Goal: Check status: Check status

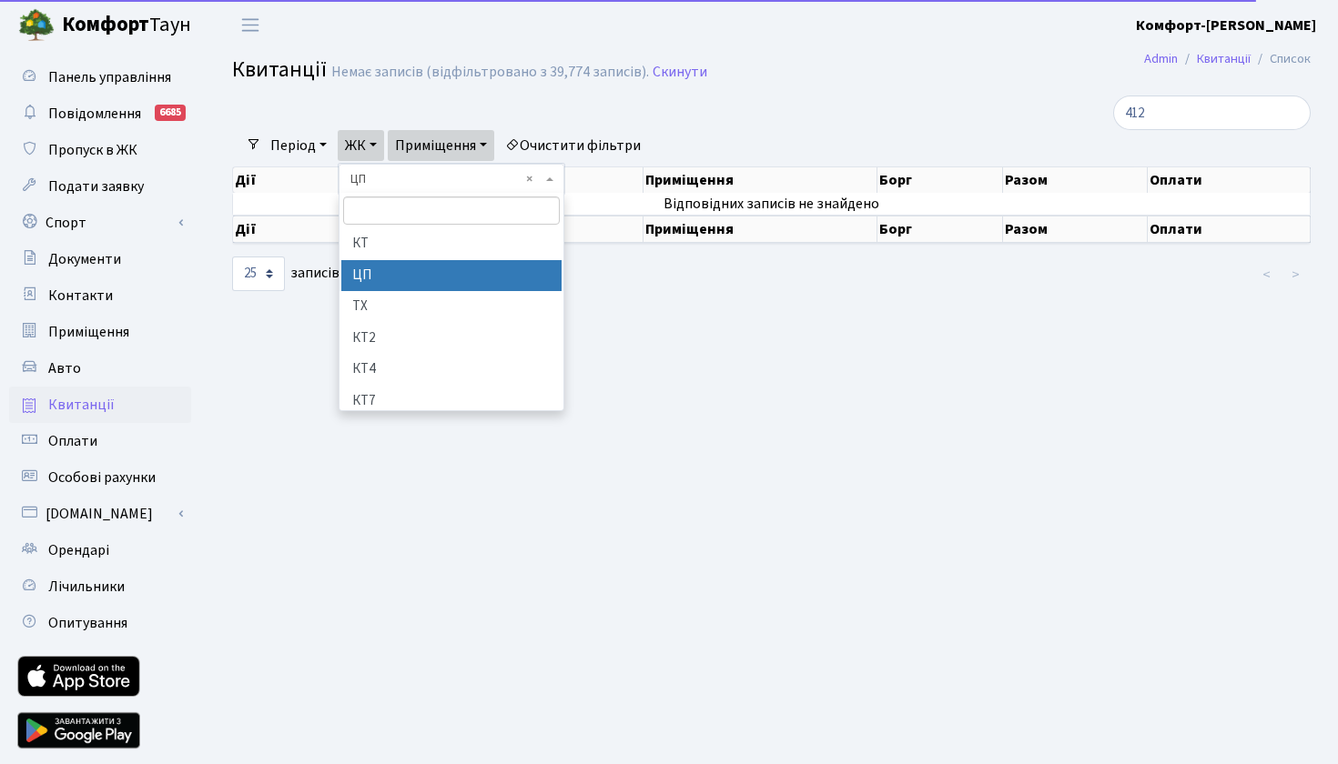
select select "272"
select select "25"
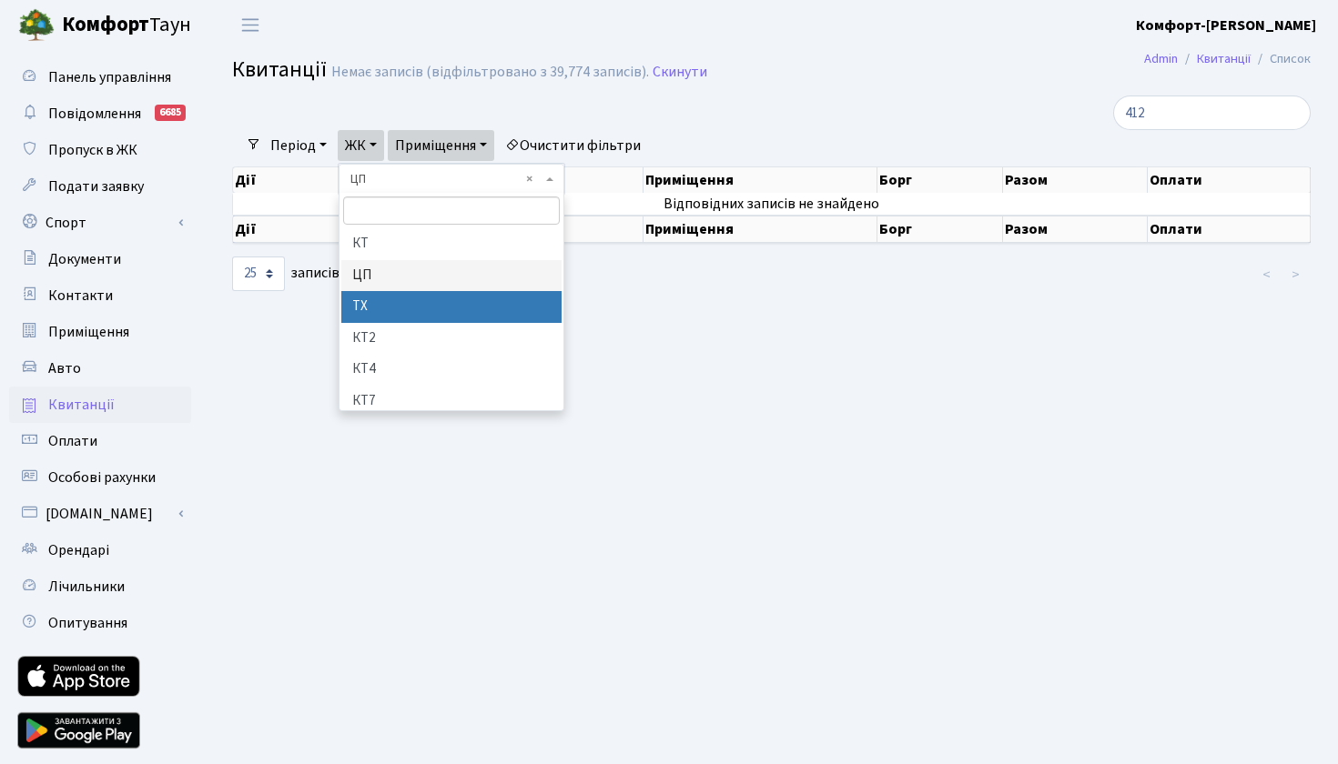
click at [378, 299] on li "ТХ" at bounding box center [451, 307] width 220 height 32
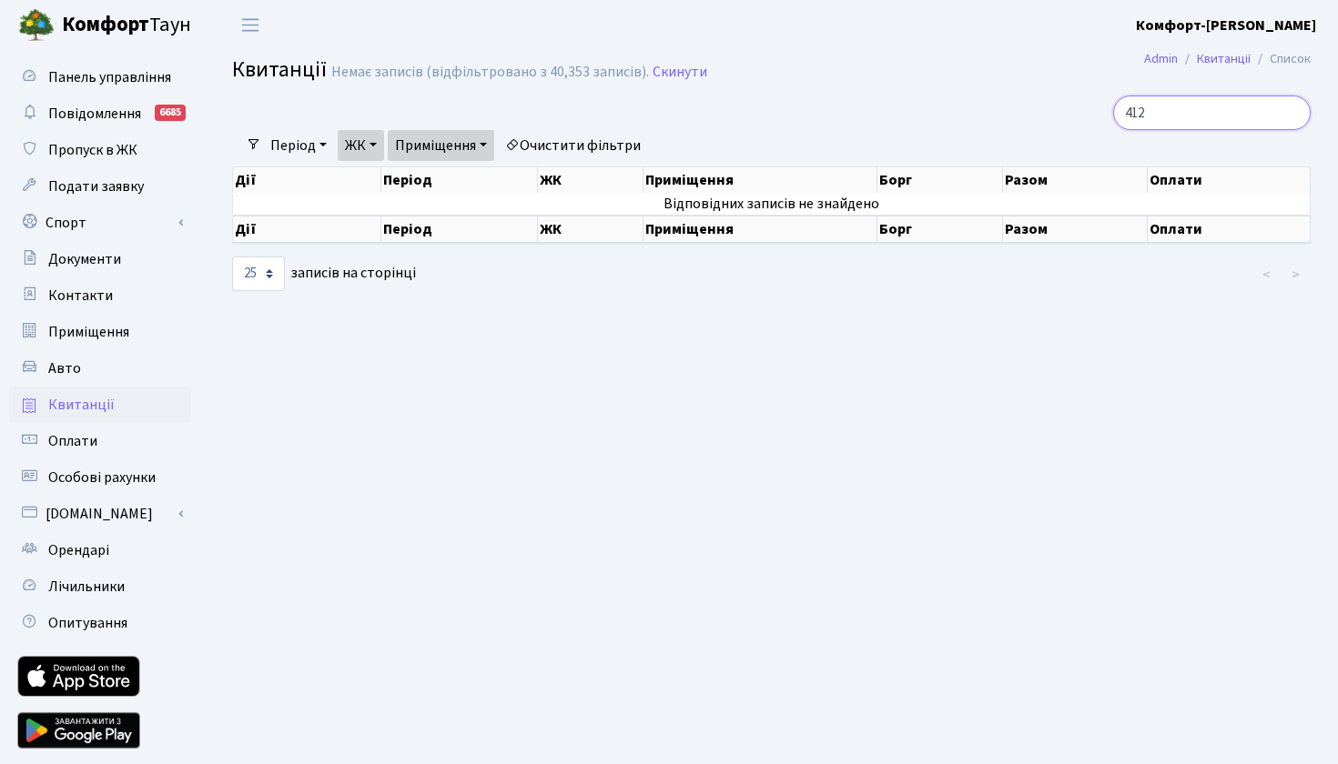
drag, startPoint x: 1155, startPoint y: 119, endPoint x: 1064, endPoint y: 110, distance: 91.4
click at [1064, 110] on div "412" at bounding box center [1139, 113] width 341 height 35
click at [375, 145] on link "ЖК" at bounding box center [361, 145] width 46 height 31
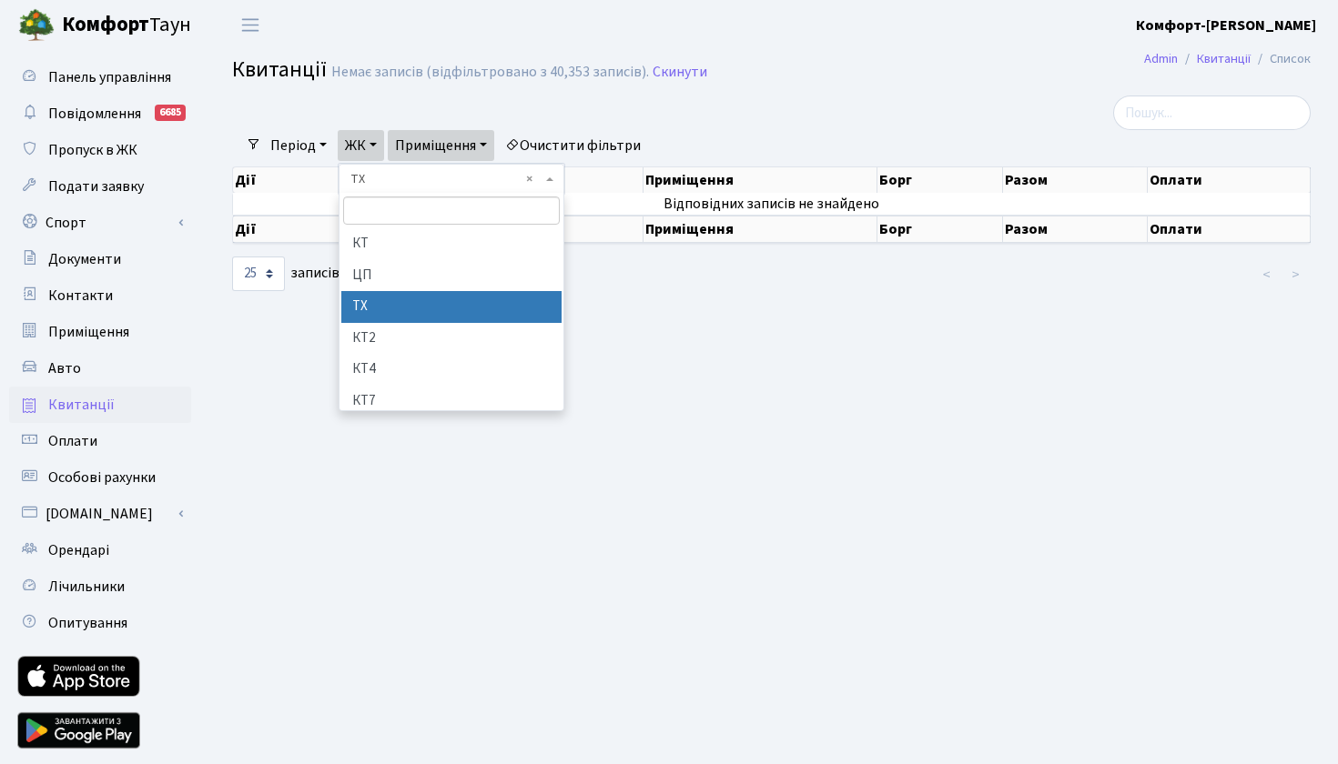
click at [424, 188] on span "× ТХ" at bounding box center [451, 179] width 226 height 31
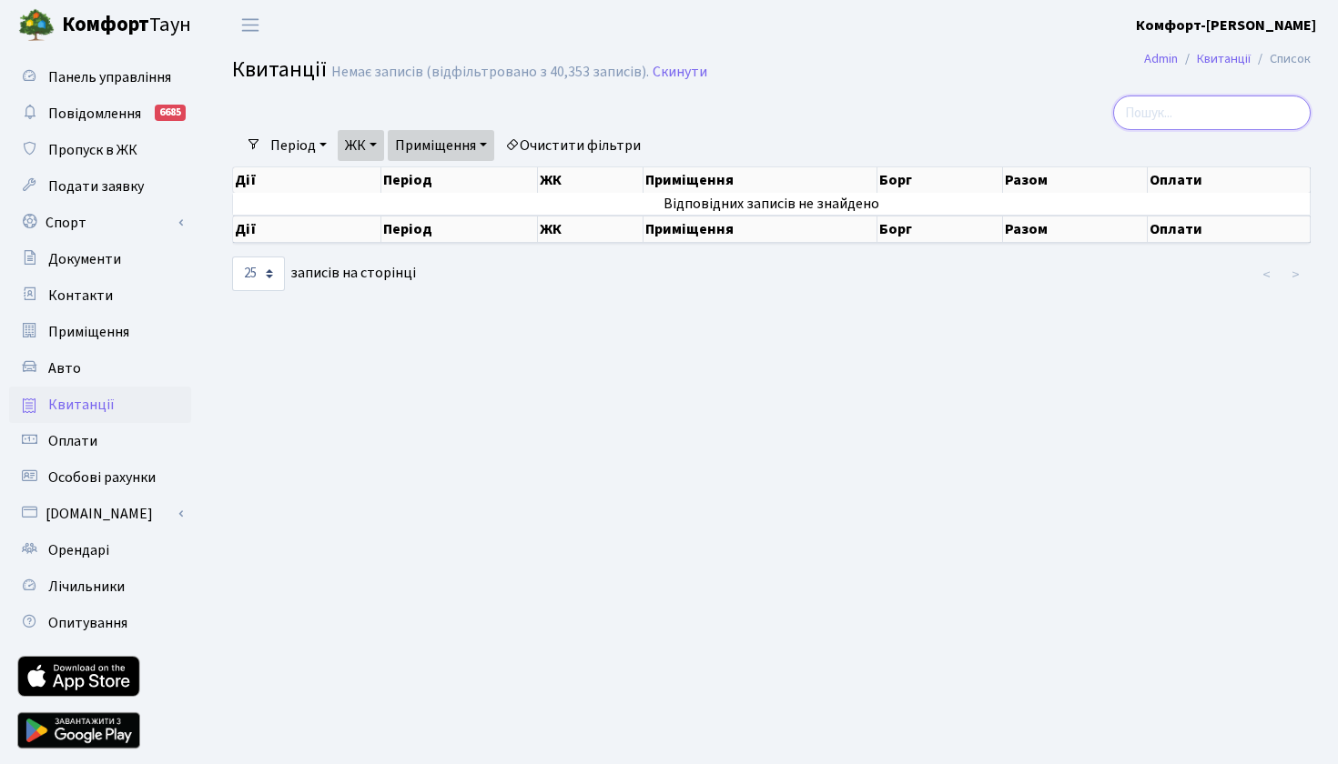
click at [1163, 114] on input "search" at bounding box center [1211, 113] width 197 height 35
type input "31"
click at [373, 145] on link "ЖК" at bounding box center [361, 145] width 46 height 31
click at [379, 291] on label "10 25 50 100 250 500 1,000 записів на сторінці" at bounding box center [324, 274] width 184 height 35
click at [285, 291] on select "10 25 50 100 250 500 1,000" at bounding box center [258, 274] width 53 height 35
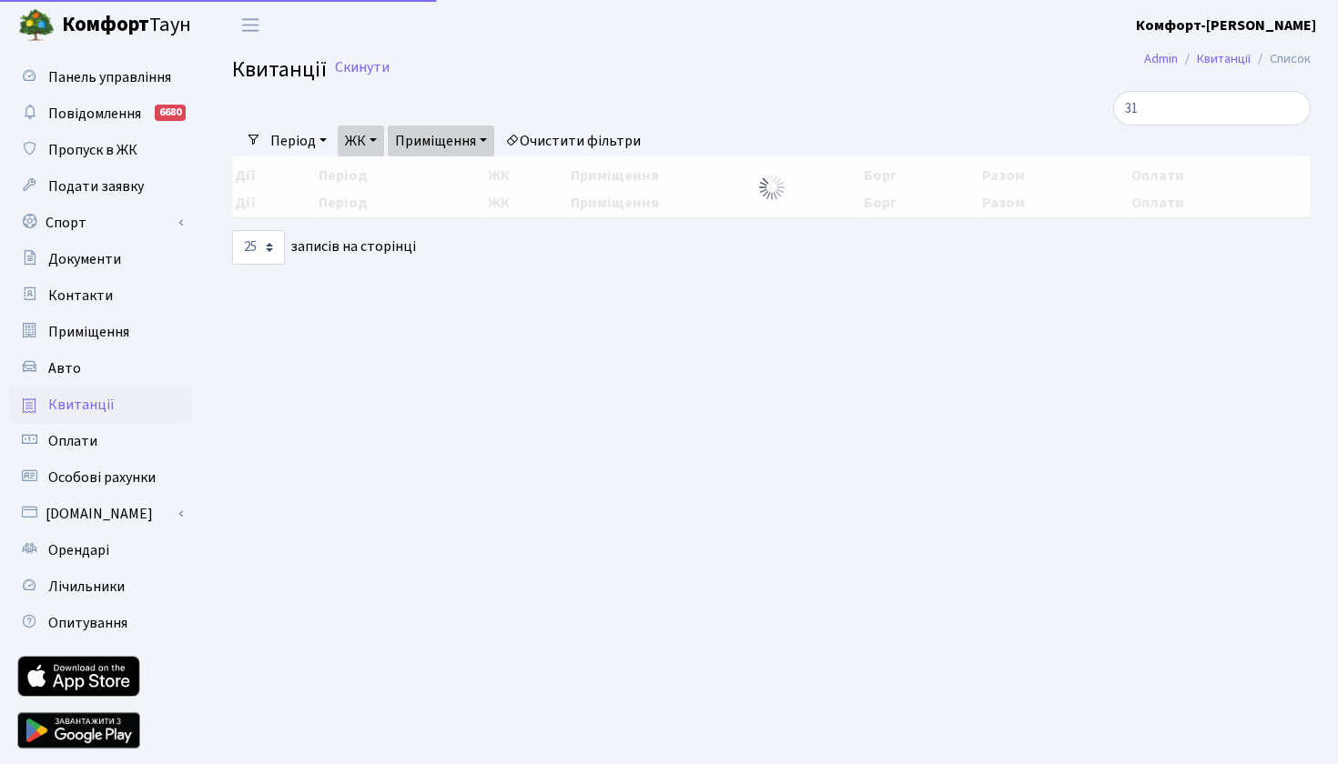
select select "25"
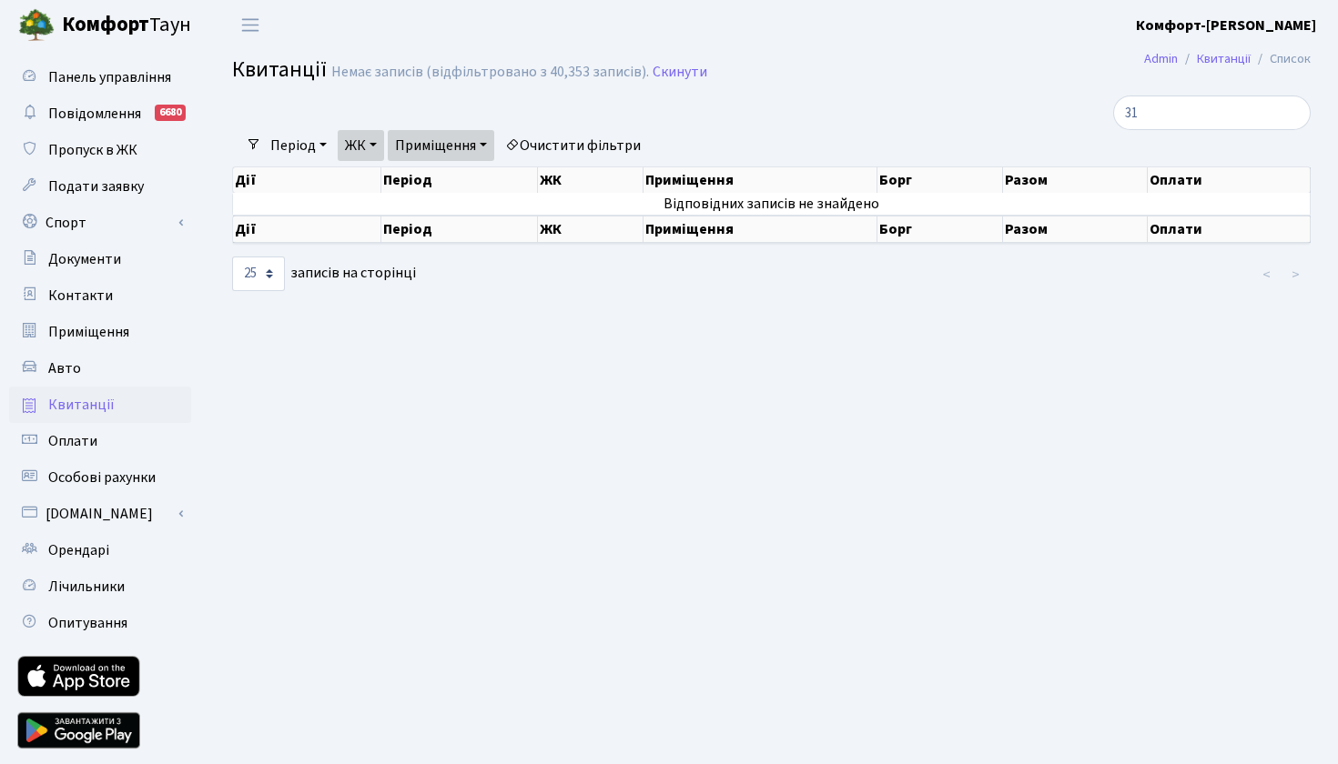
click at [363, 140] on link "ЖК" at bounding box center [361, 145] width 46 height 31
click at [359, 344] on main "[PERSON_NAME] Список [PERSON_NAME] записів (відфільтровано з 40,353 записів). С…" at bounding box center [771, 411] width 1133 height 723
click at [360, 147] on link "ЖК" at bounding box center [361, 145] width 46 height 31
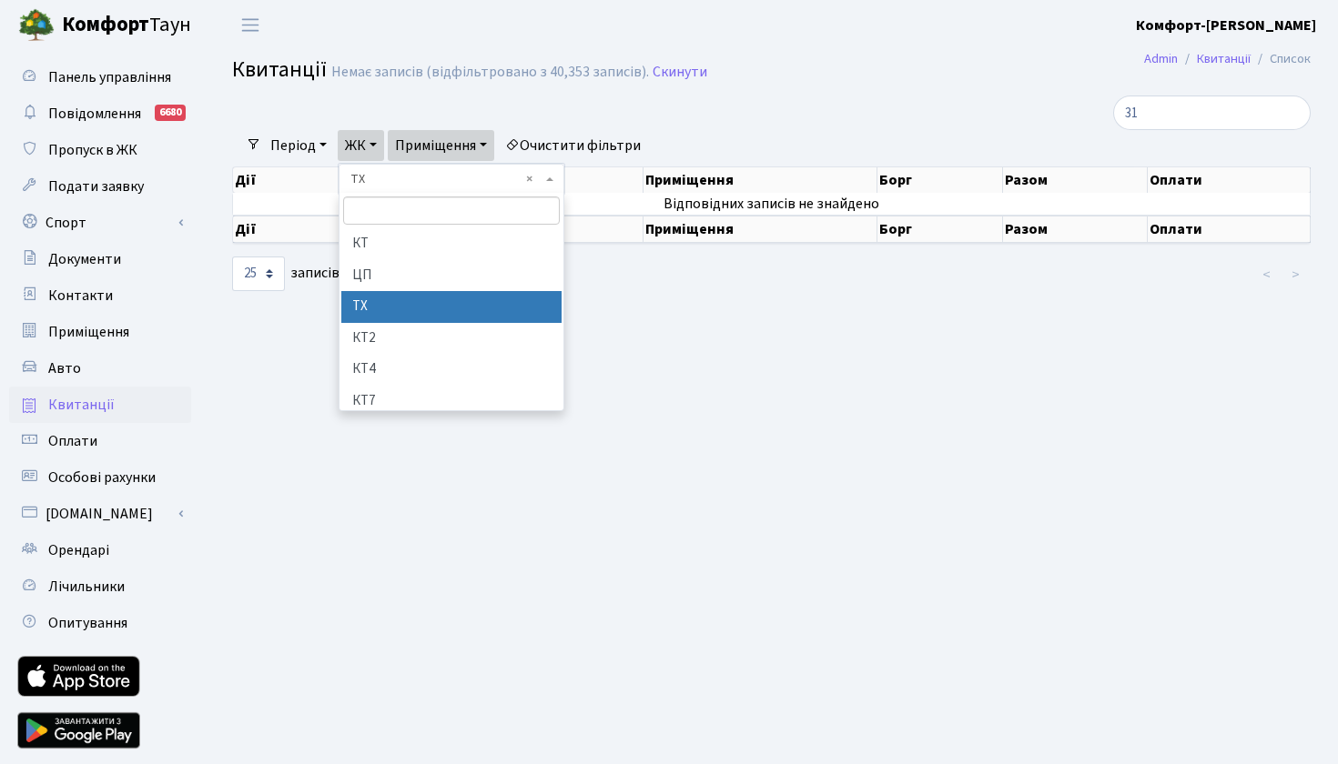
click at [417, 177] on span "× ТХ" at bounding box center [445, 179] width 191 height 18
